Goal: Task Accomplishment & Management: Complete application form

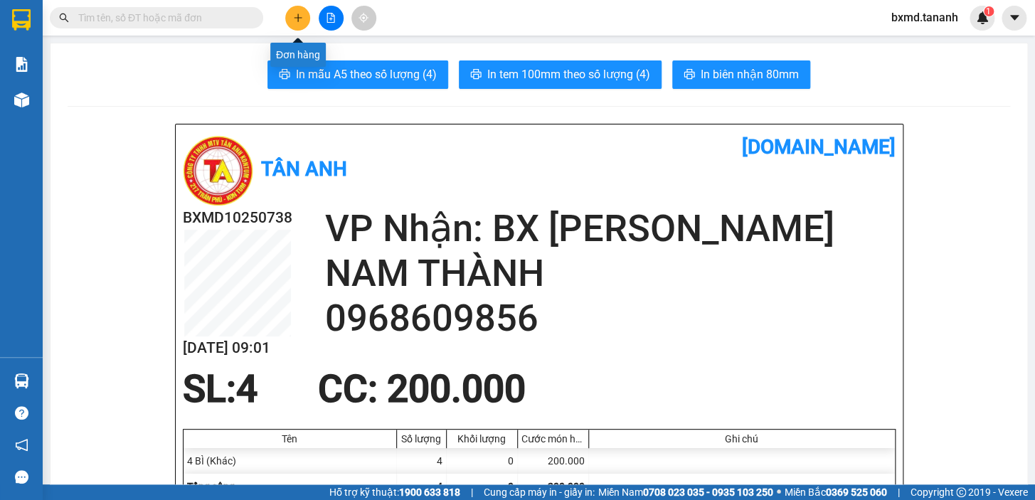
click at [293, 15] on icon "plus" at bounding box center [298, 18] width 10 height 10
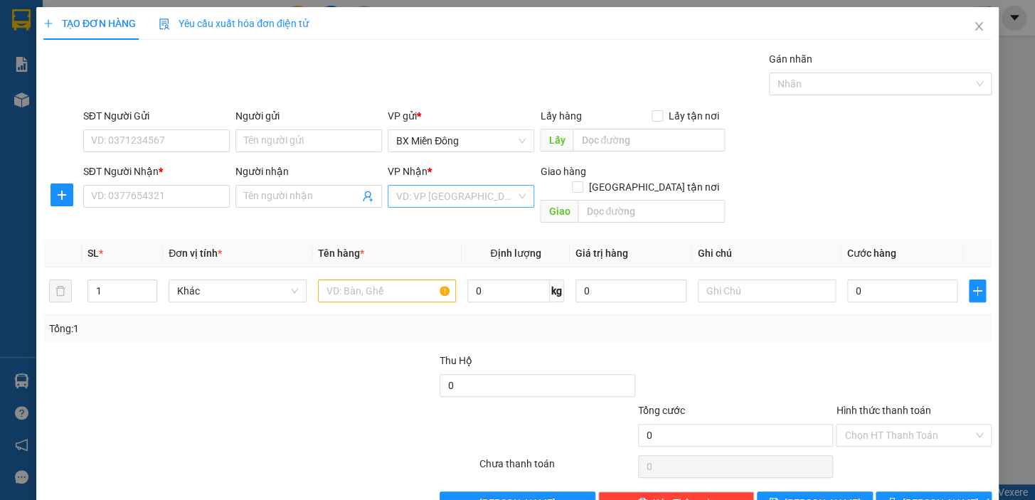
click at [431, 197] on input "search" at bounding box center [456, 196] width 120 height 21
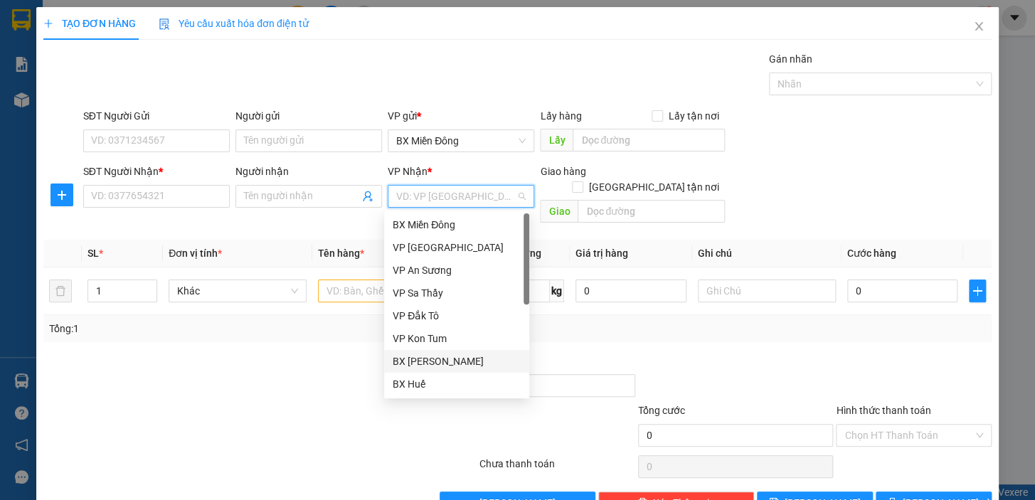
click at [443, 358] on div "BX [PERSON_NAME]" at bounding box center [457, 362] width 128 height 16
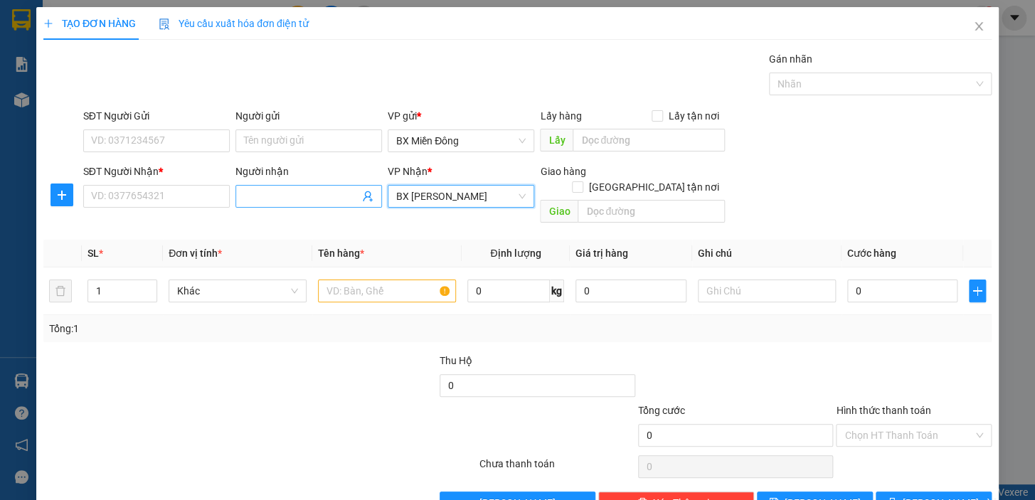
click at [297, 198] on input "Người nhận" at bounding box center [301, 197] width 115 height 16
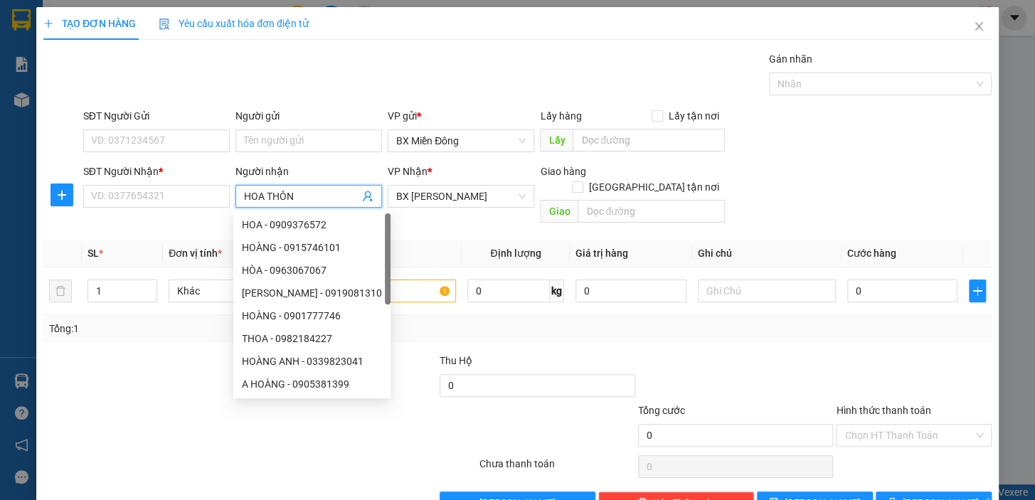
type input "HOA THÔNG"
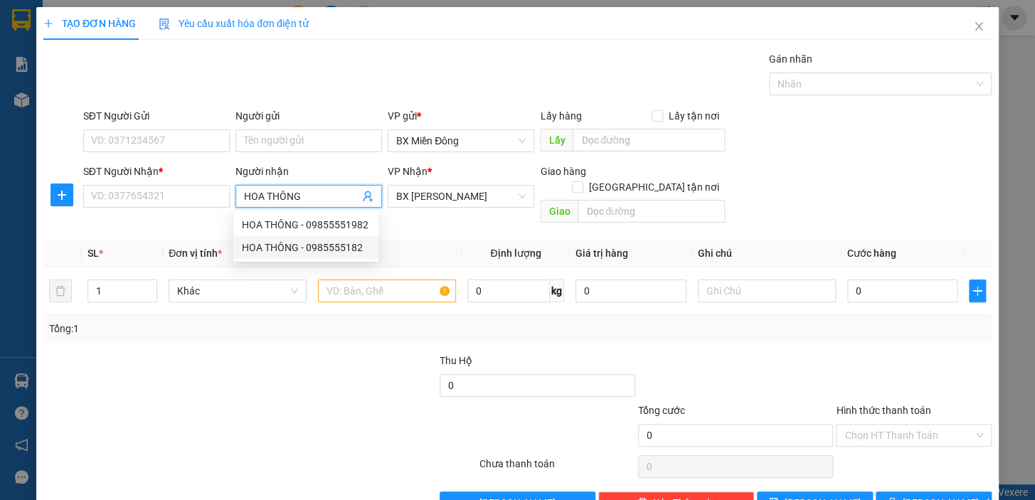
click at [320, 250] on div "HOA THÔNG - 0985555182" at bounding box center [306, 248] width 128 height 16
type input "0985555182"
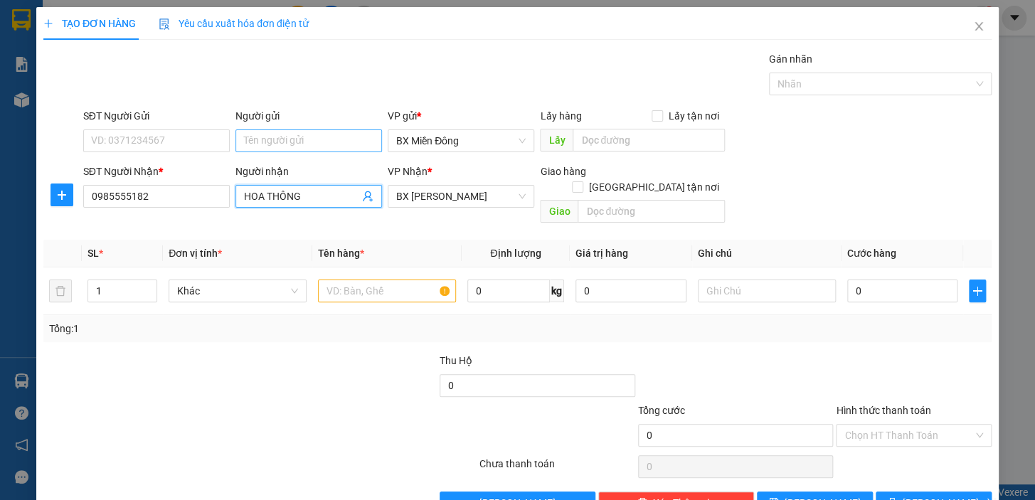
type input "HOA THÔNG"
click at [244, 150] on input "Người gửi" at bounding box center [309, 141] width 147 height 23
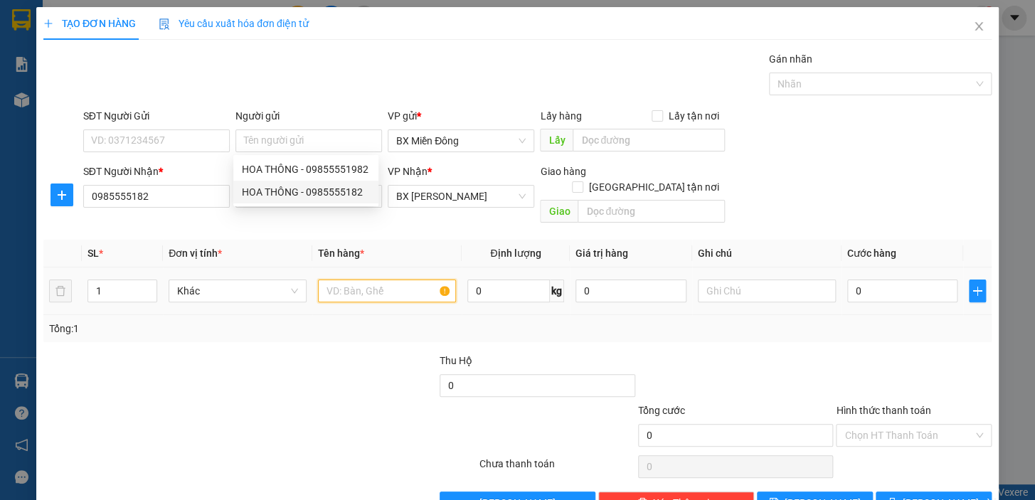
click at [387, 280] on input "text" at bounding box center [387, 291] width 138 height 23
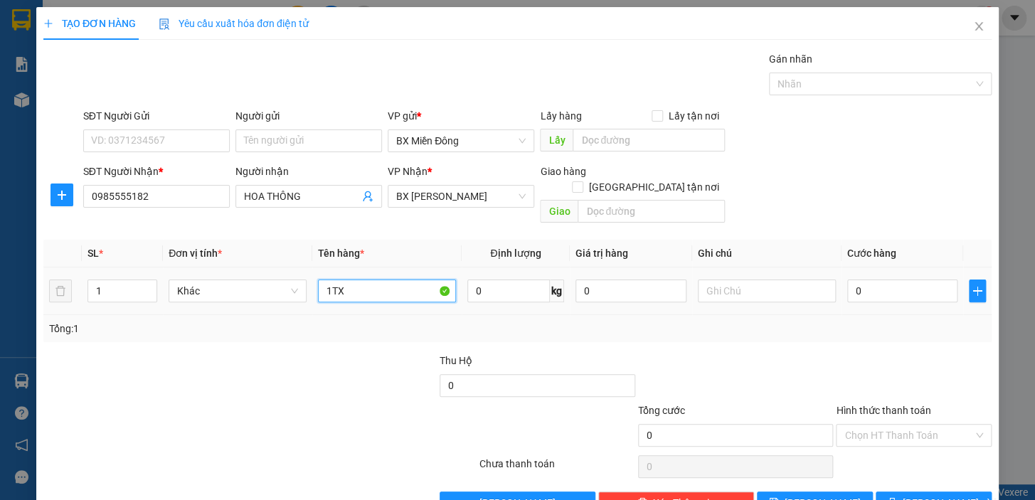
type input "1TX"
click at [880, 286] on div "0" at bounding box center [903, 291] width 111 height 28
click at [878, 280] on input "0" at bounding box center [903, 291] width 111 height 23
type input "1"
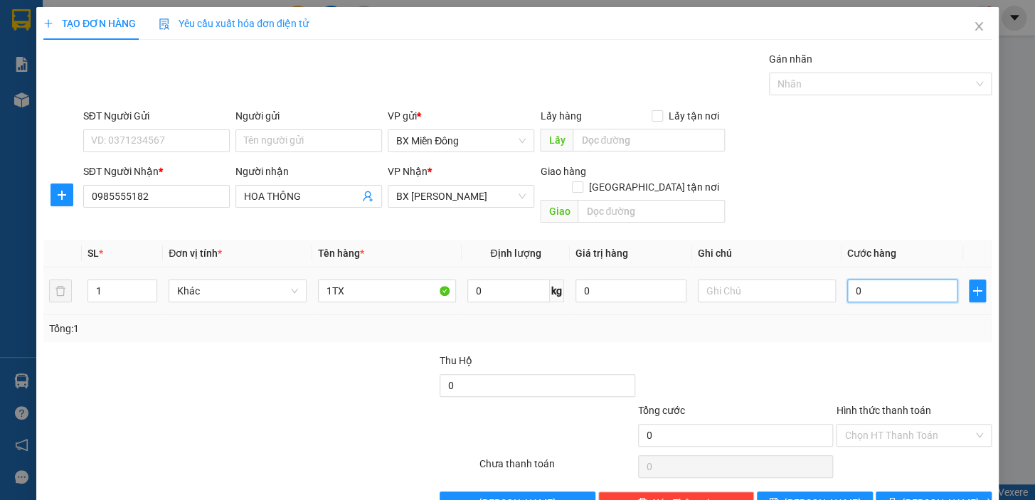
type input "1"
type input "10"
type input "10-0"
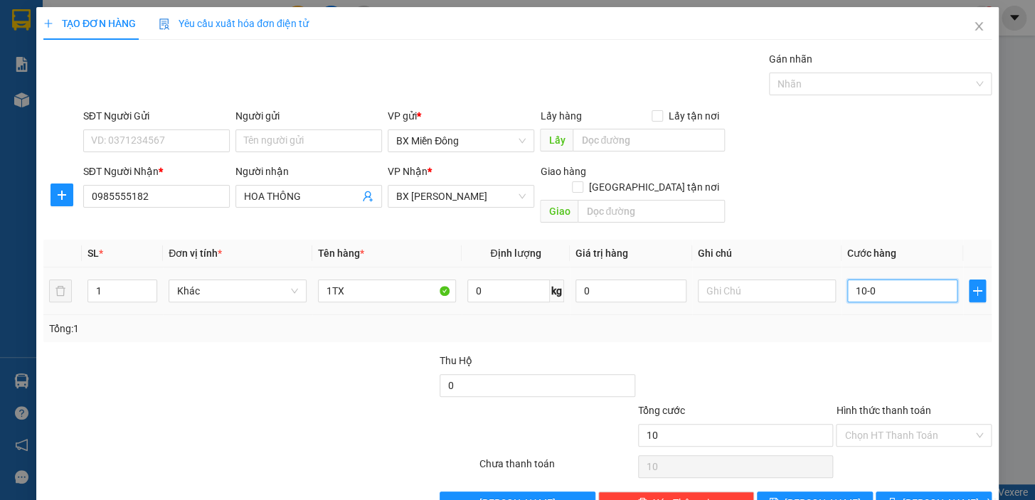
type input "0"
click at [814, 371] on div at bounding box center [736, 378] width 199 height 50
click at [876, 280] on input "0" at bounding box center [903, 291] width 111 height 23
type input "1"
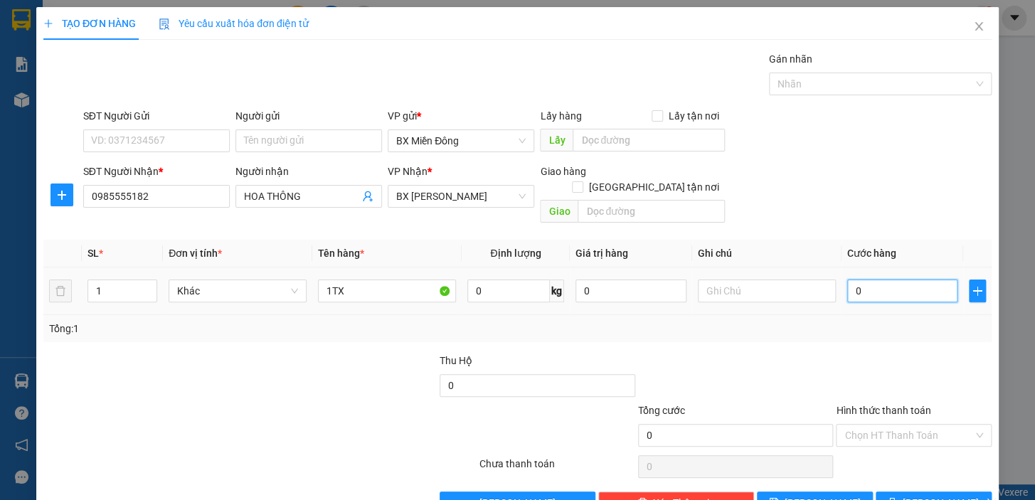
type input "1"
type input "10"
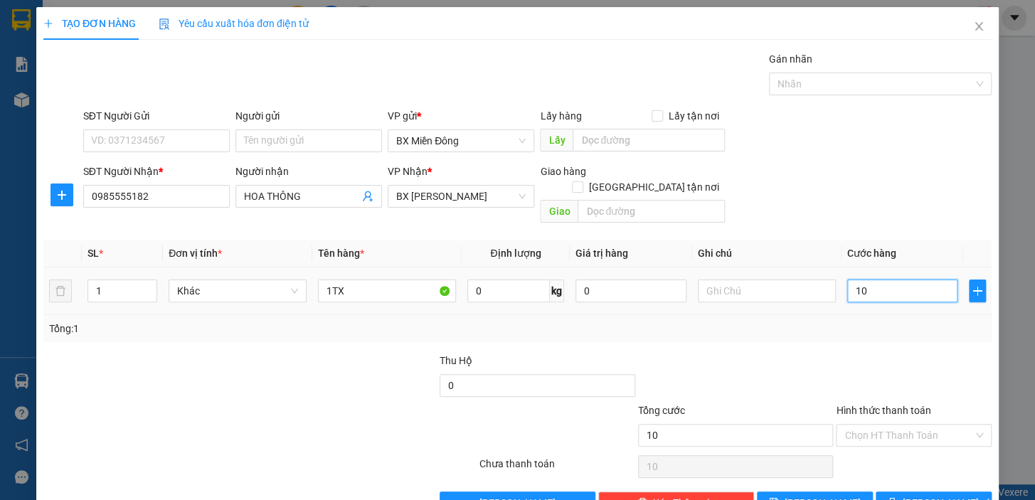
type input "100"
type input "100.000"
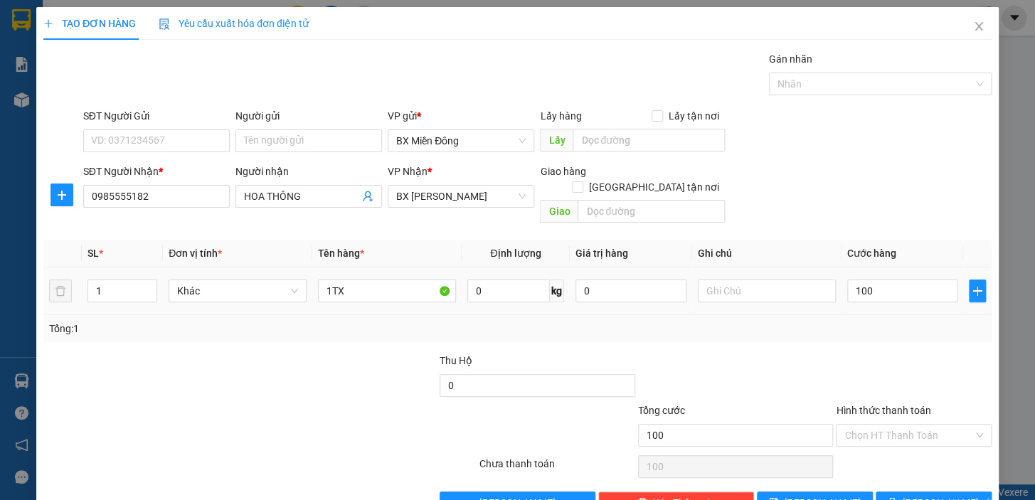
type input "100.000"
click at [865, 321] on div "Tổng: 1" at bounding box center [517, 329] width 937 height 16
click at [878, 492] on button "[PERSON_NAME] và In" at bounding box center [934, 503] width 116 height 23
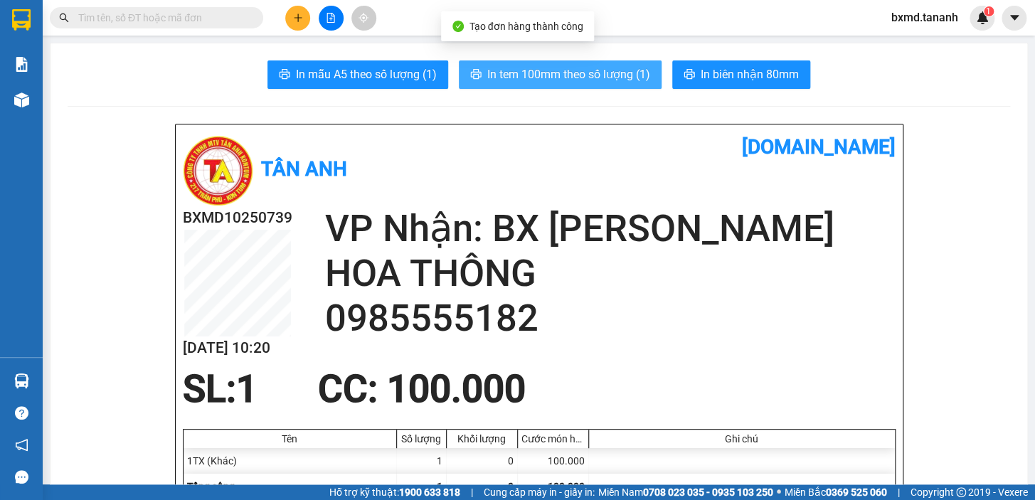
click at [596, 78] on span "In tem 100mm theo số lượng (1)" at bounding box center [568, 74] width 163 height 18
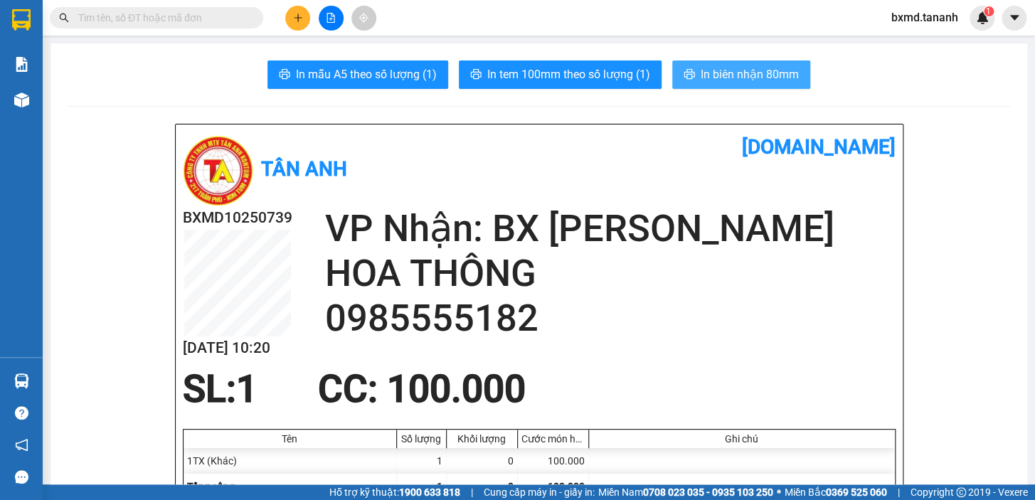
click at [741, 64] on button "In biên nhận 80mm" at bounding box center [741, 74] width 138 height 28
